Goal: Information Seeking & Learning: Check status

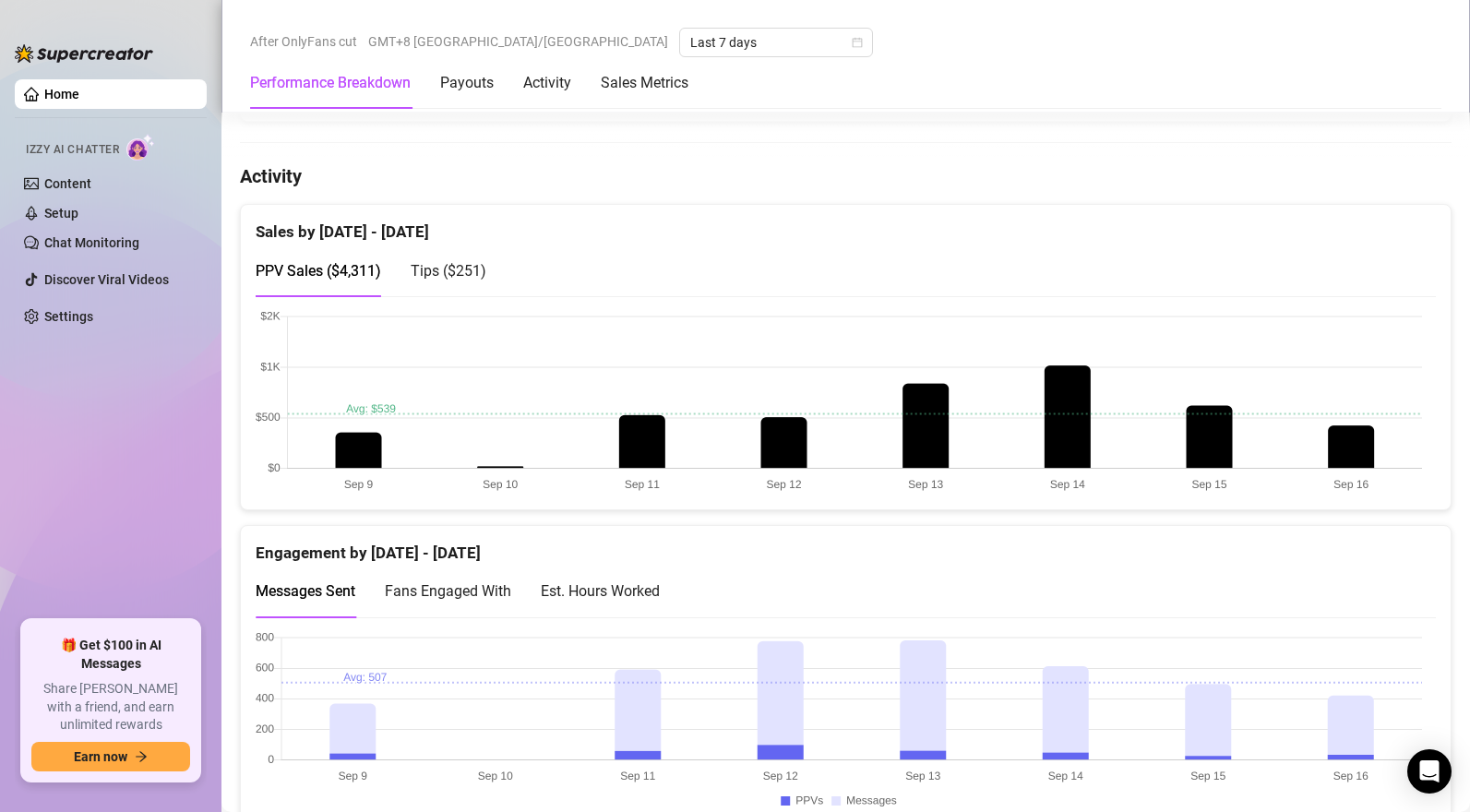
scroll to position [1094, 0]
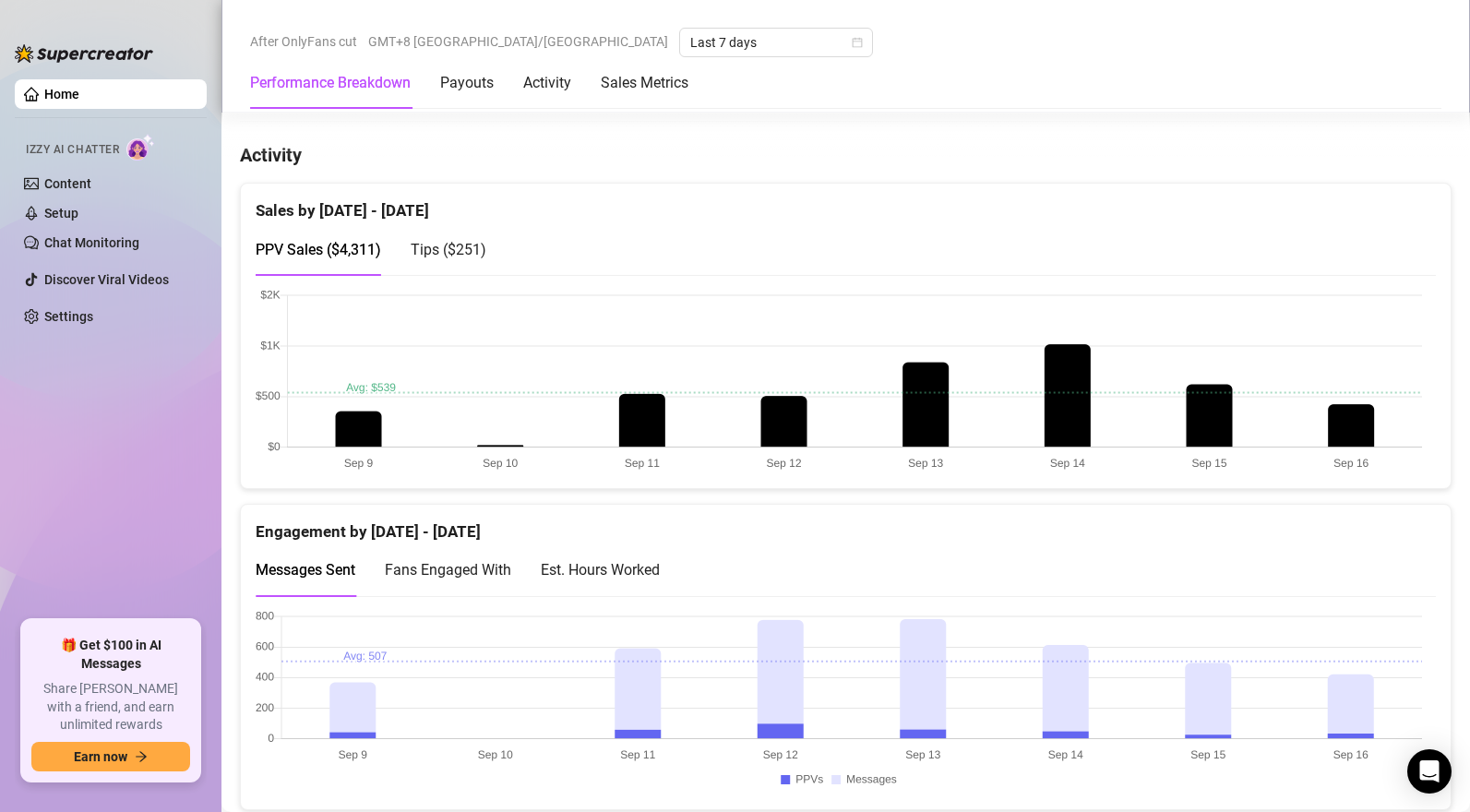
click at [470, 251] on span "Tips ( $251 )" at bounding box center [449, 249] width 75 height 17
click at [319, 251] on span "PPV Sales ( $4,311 )" at bounding box center [318, 249] width 126 height 17
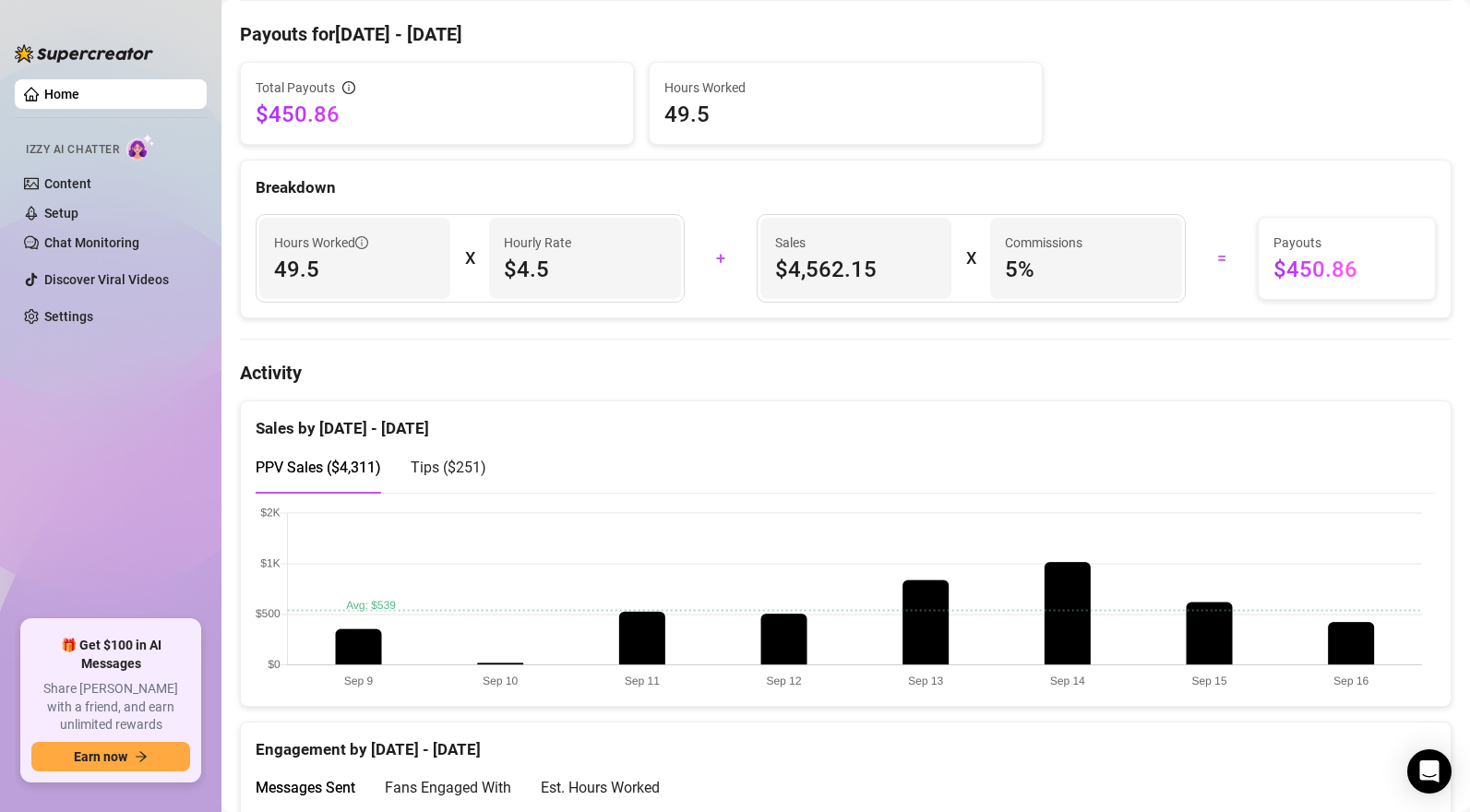
scroll to position [0, 0]
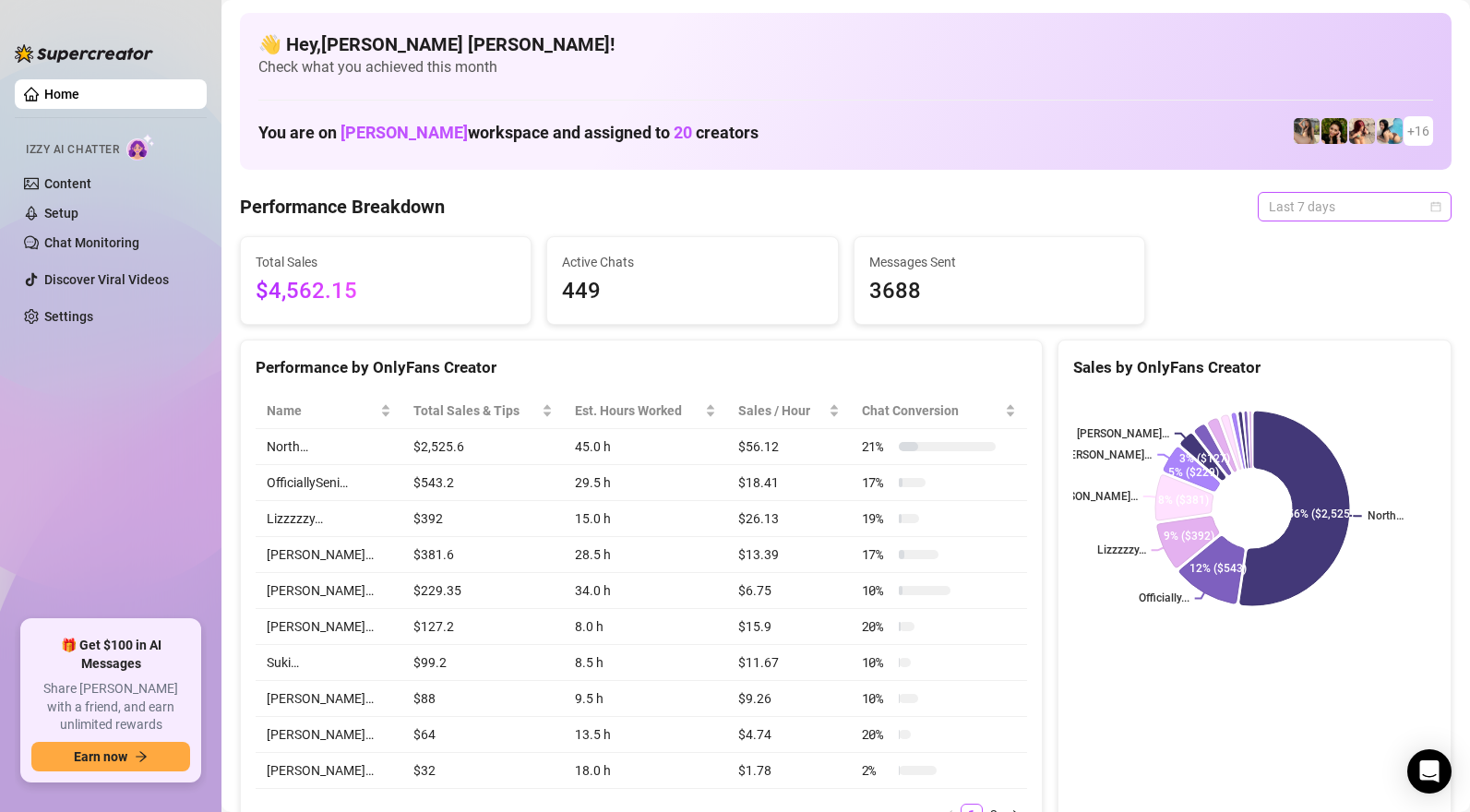
click at [1302, 212] on span "Last 7 days" at bounding box center [1354, 206] width 171 height 28
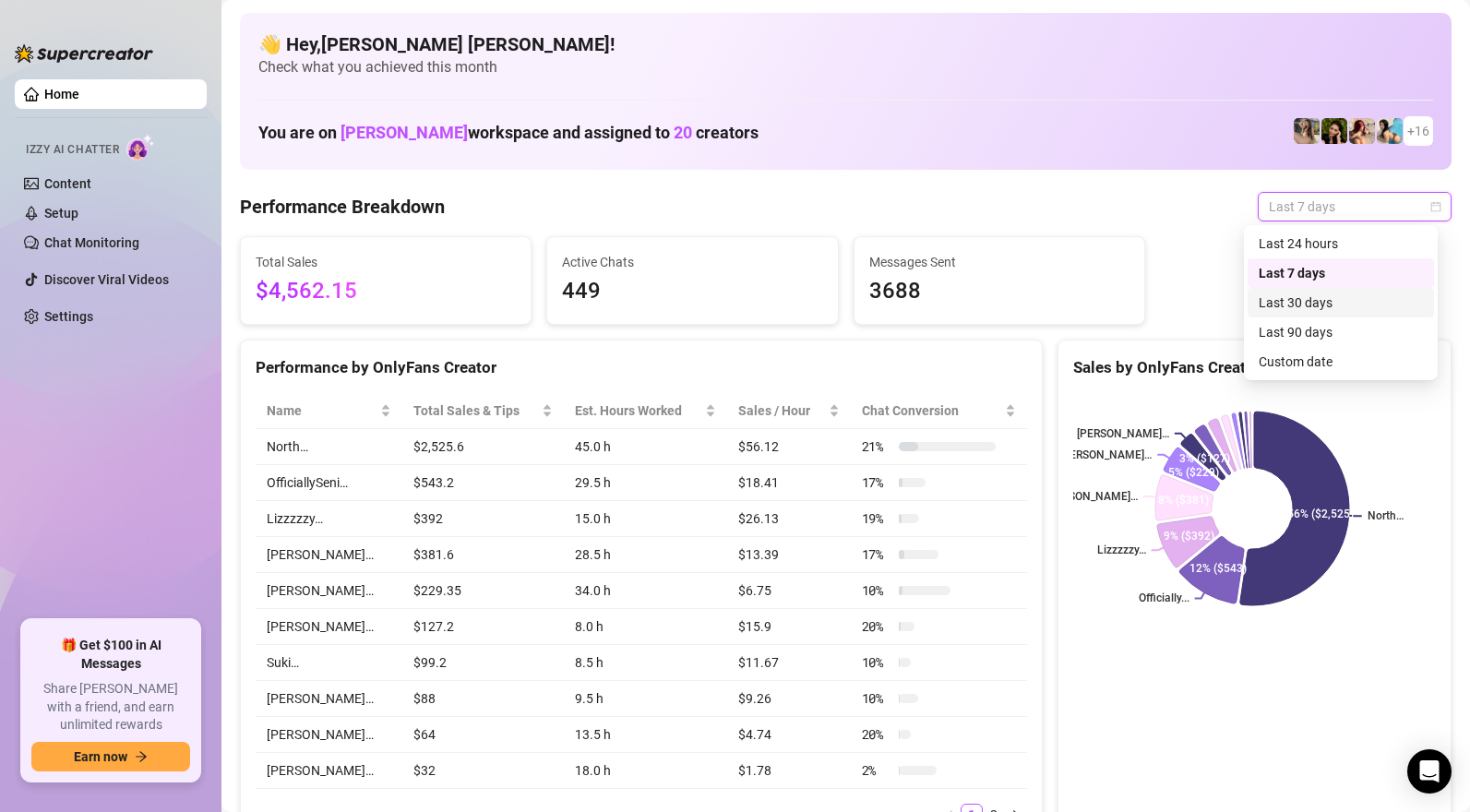
click at [1308, 304] on div "Last 30 days" at bounding box center [1341, 302] width 164 height 20
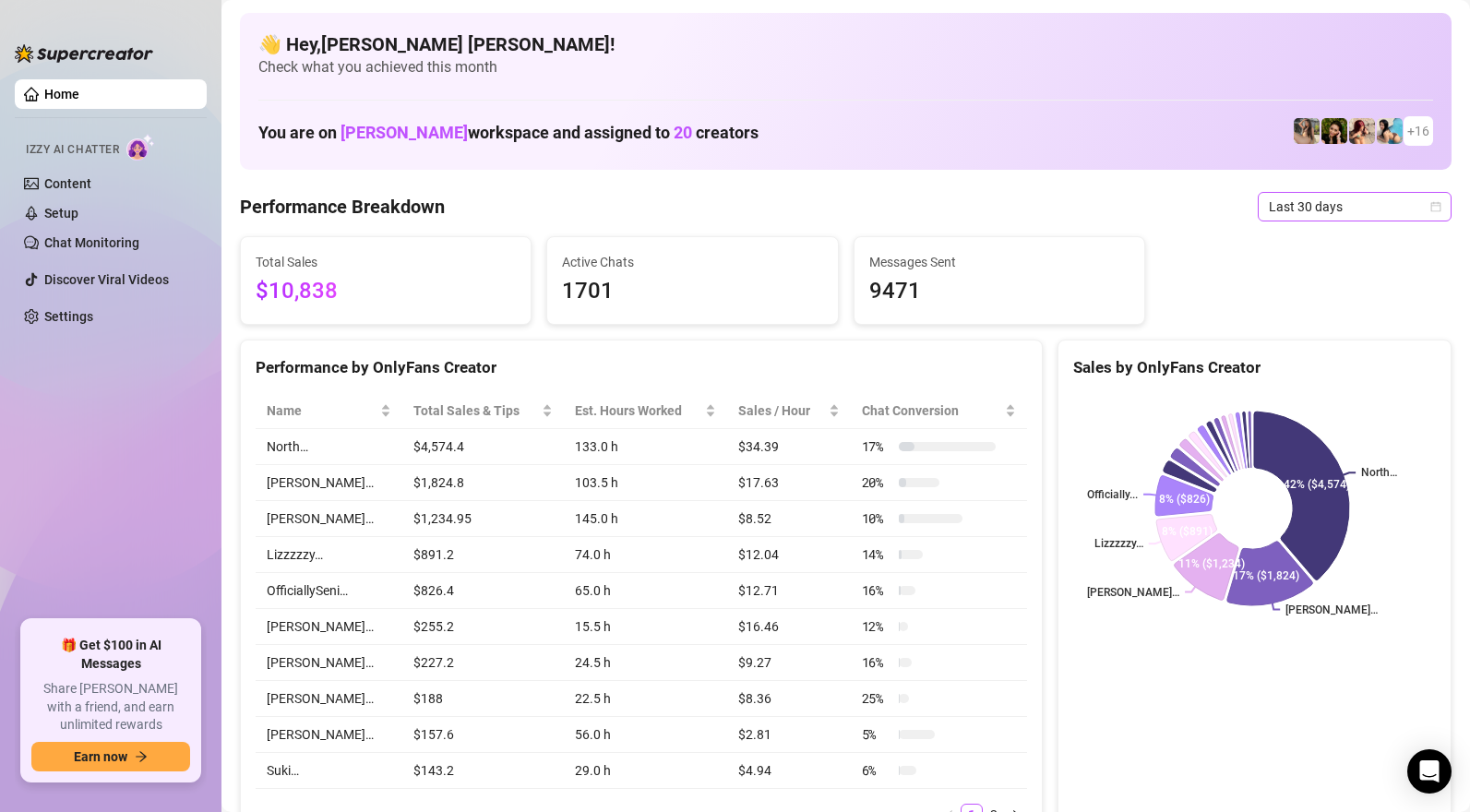
click at [1352, 206] on span "Last 30 days" at bounding box center [1354, 206] width 171 height 28
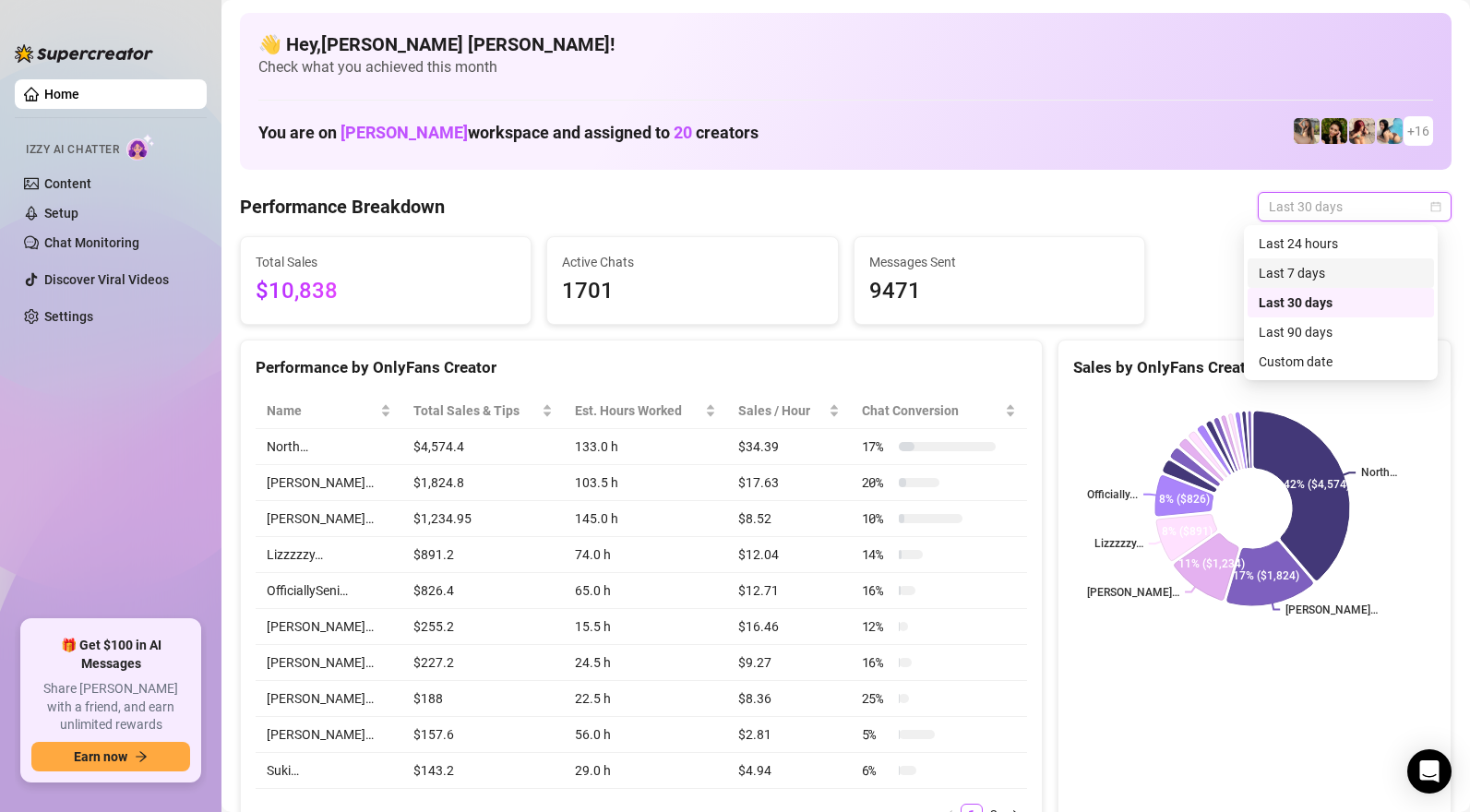
click at [1306, 278] on div "Last 7 days" at bounding box center [1341, 273] width 164 height 20
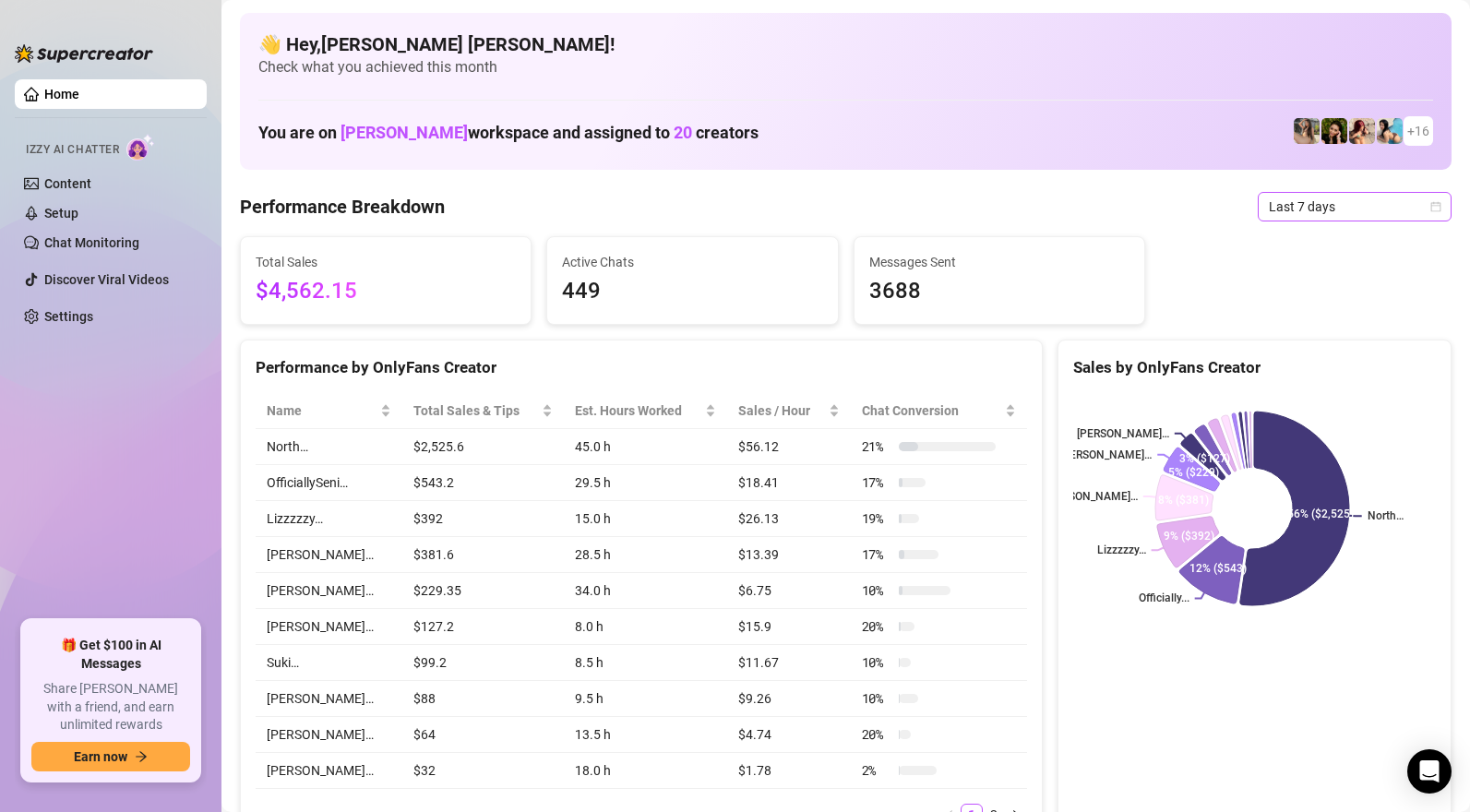
click at [1334, 212] on span "Last 7 days" at bounding box center [1354, 206] width 171 height 28
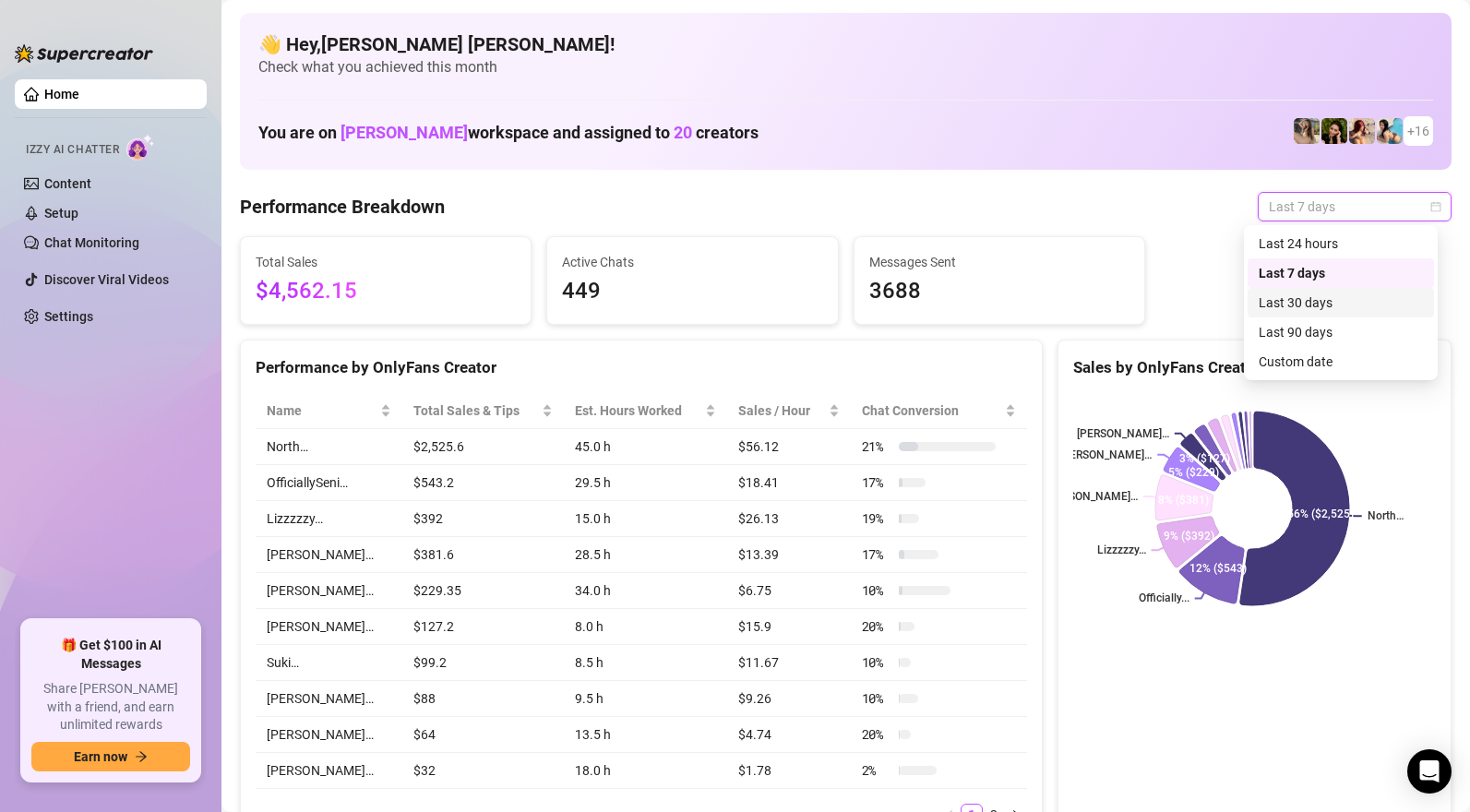
click at [1321, 301] on div "Last 30 days" at bounding box center [1341, 302] width 164 height 20
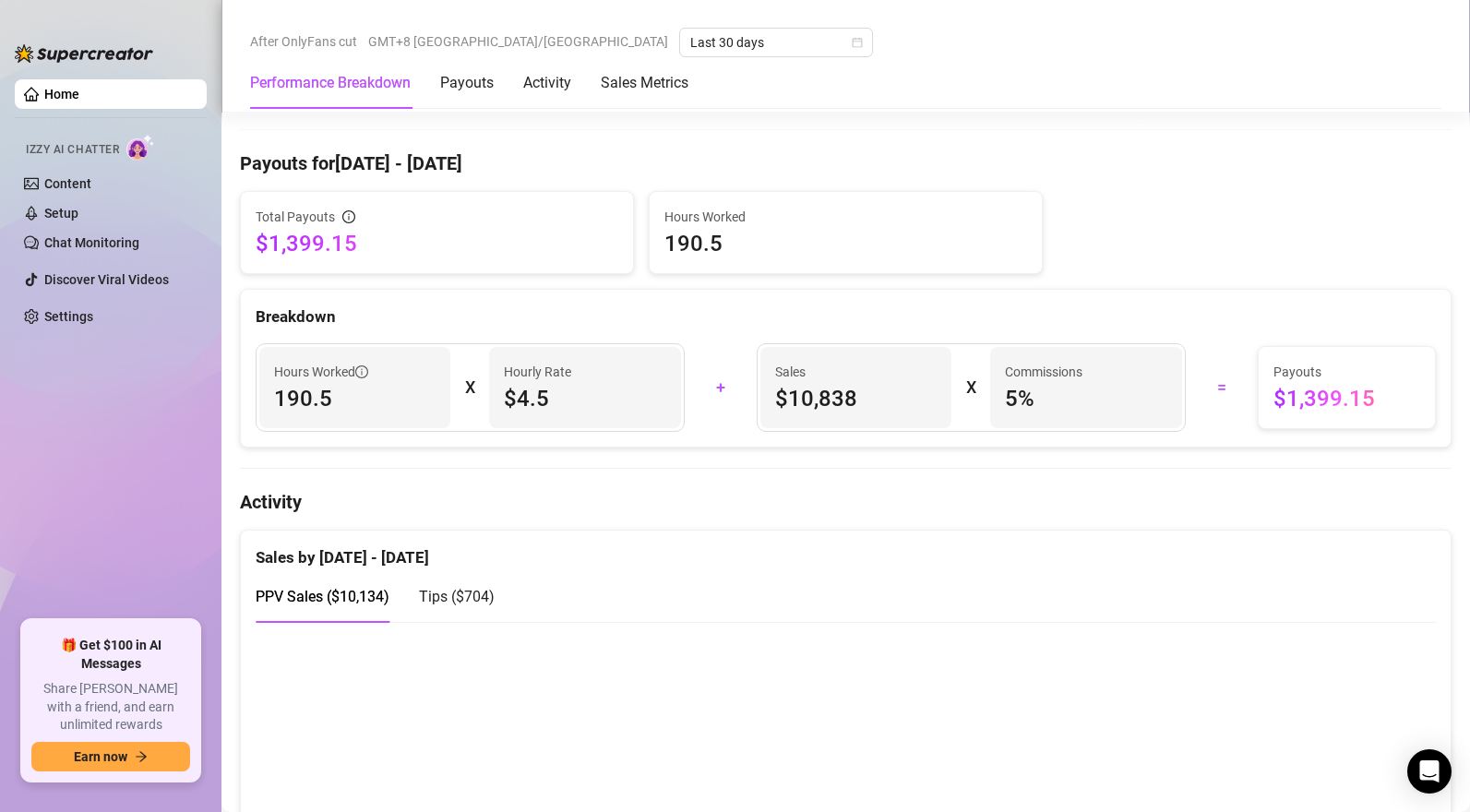
scroll to position [758, 0]
